Goal: Check status: Check status

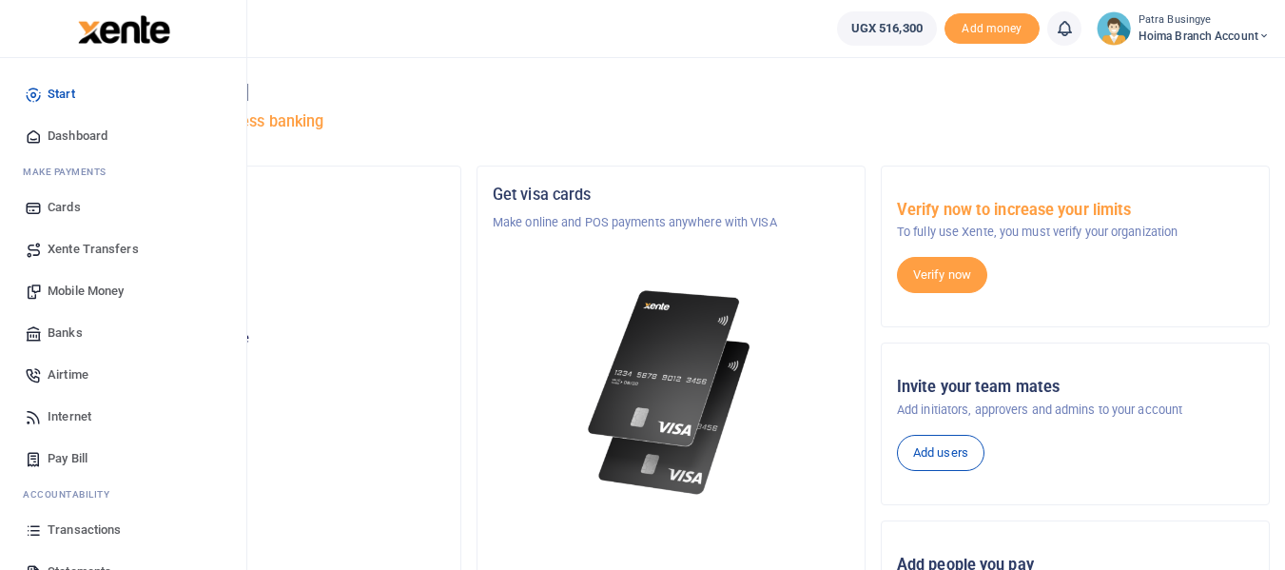
click at [69, 136] on span "Dashboard" at bounding box center [78, 135] width 60 height 19
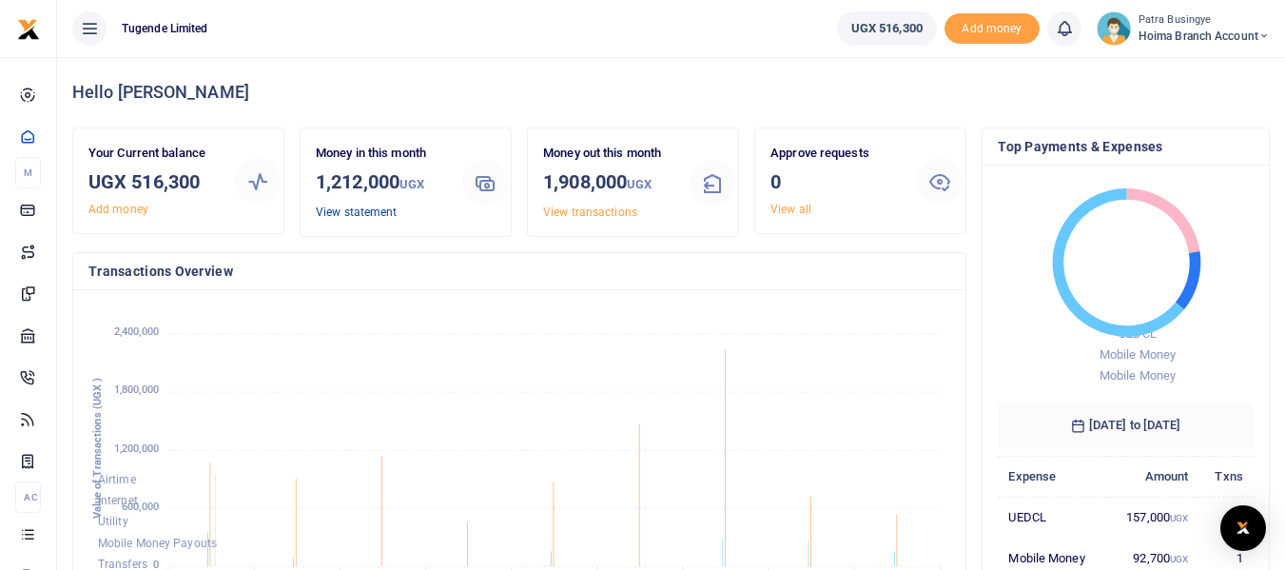
click at [351, 213] on link "View statement" at bounding box center [356, 211] width 81 height 13
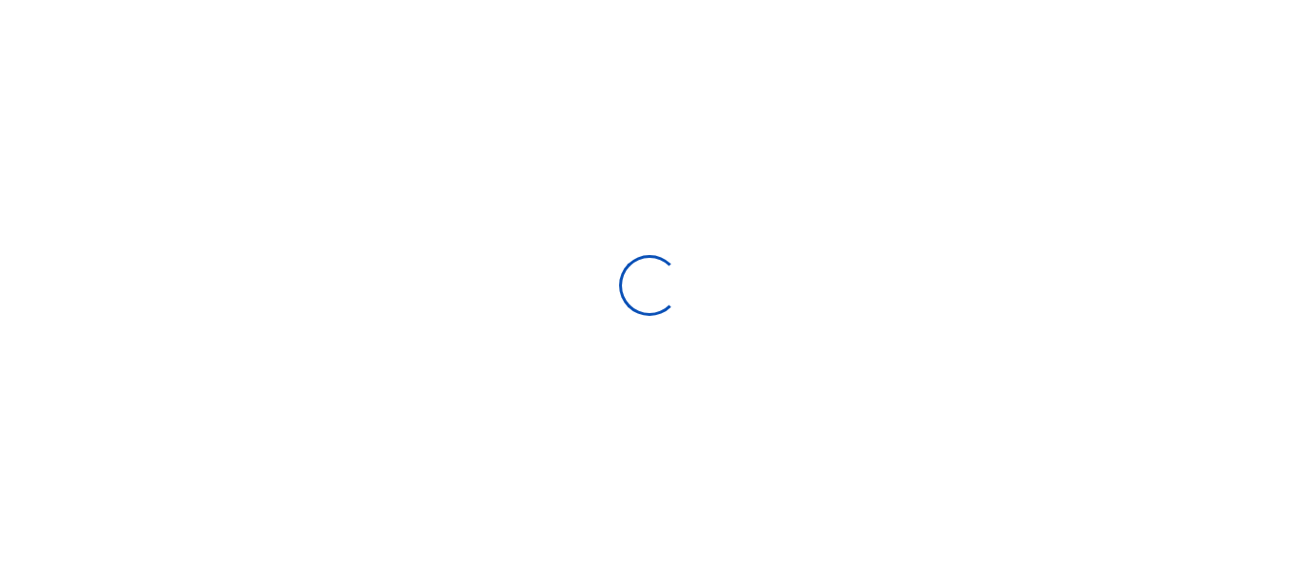
select select "ALL"
type input "08/17/2025 - 09/15/2025"
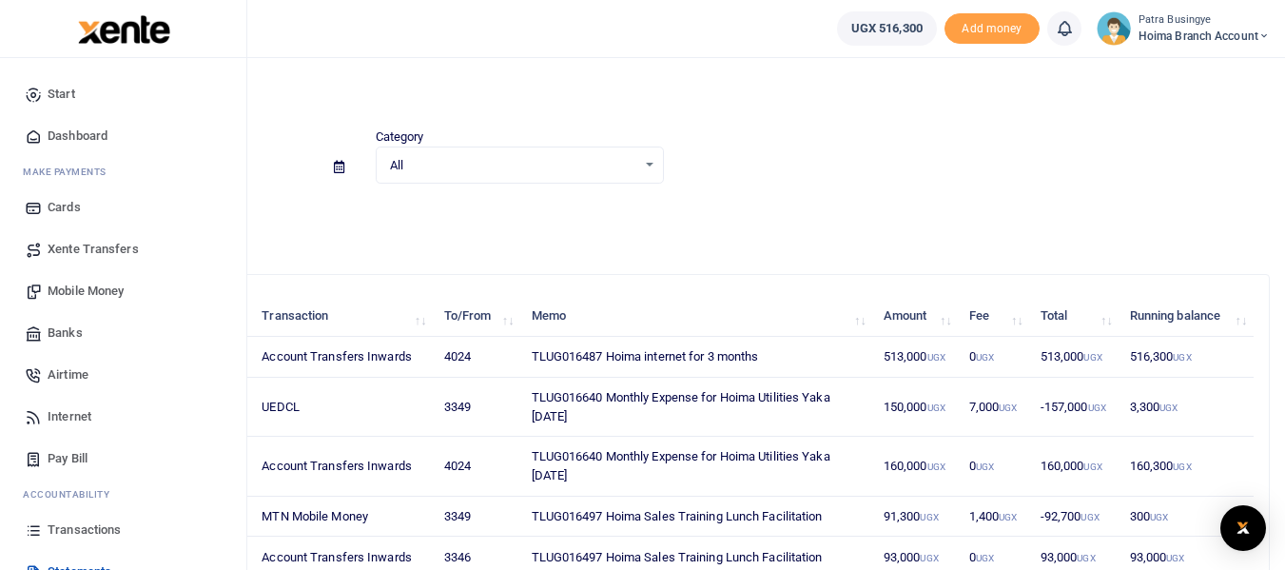
click at [47, 134] on link "Dashboard" at bounding box center [123, 136] width 216 height 42
